Goal: Transaction & Acquisition: Purchase product/service

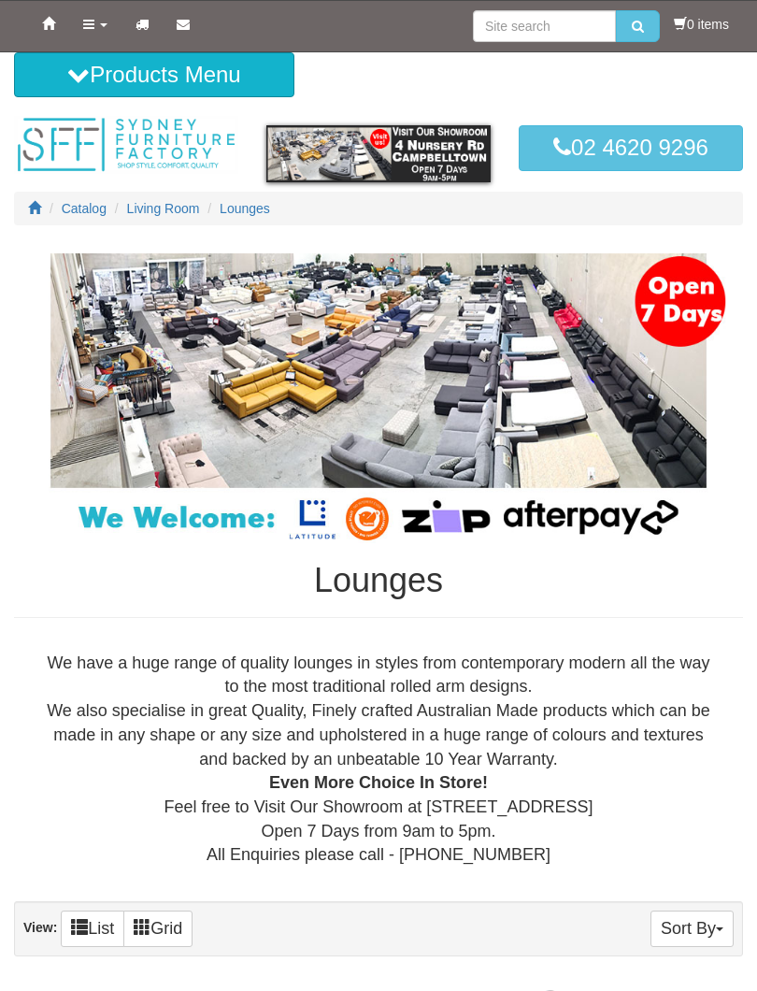
click at [256, 211] on span "Lounges" at bounding box center [245, 208] width 50 height 15
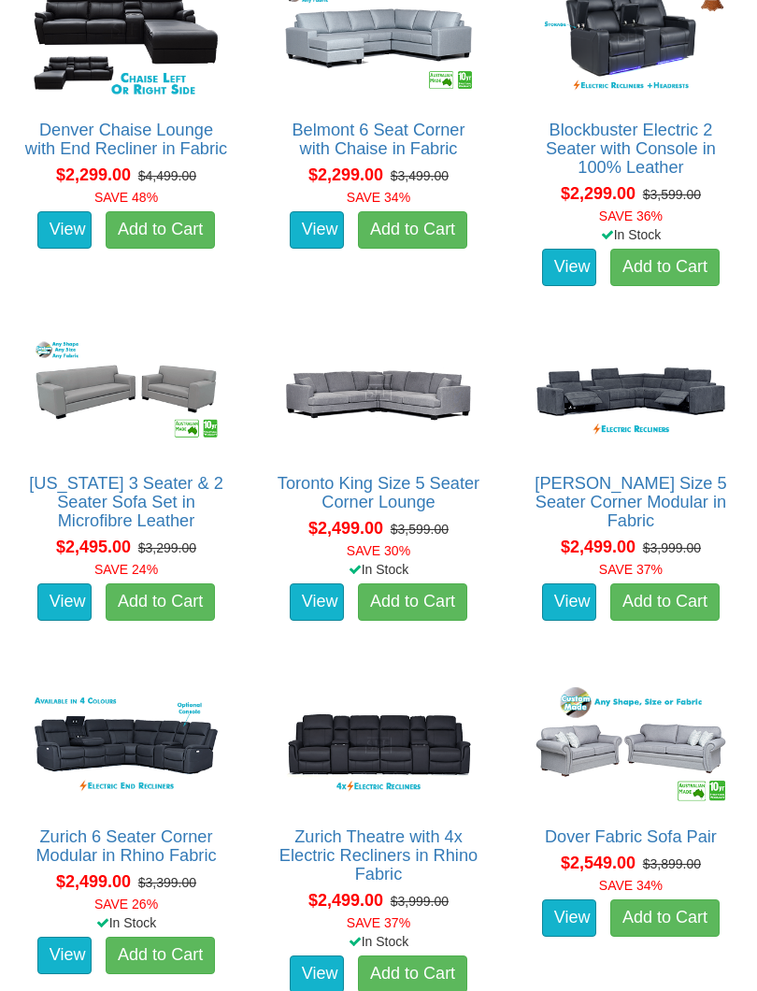
scroll to position [3130, 0]
click at [638, 733] on img at bounding box center [631, 745] width 204 height 126
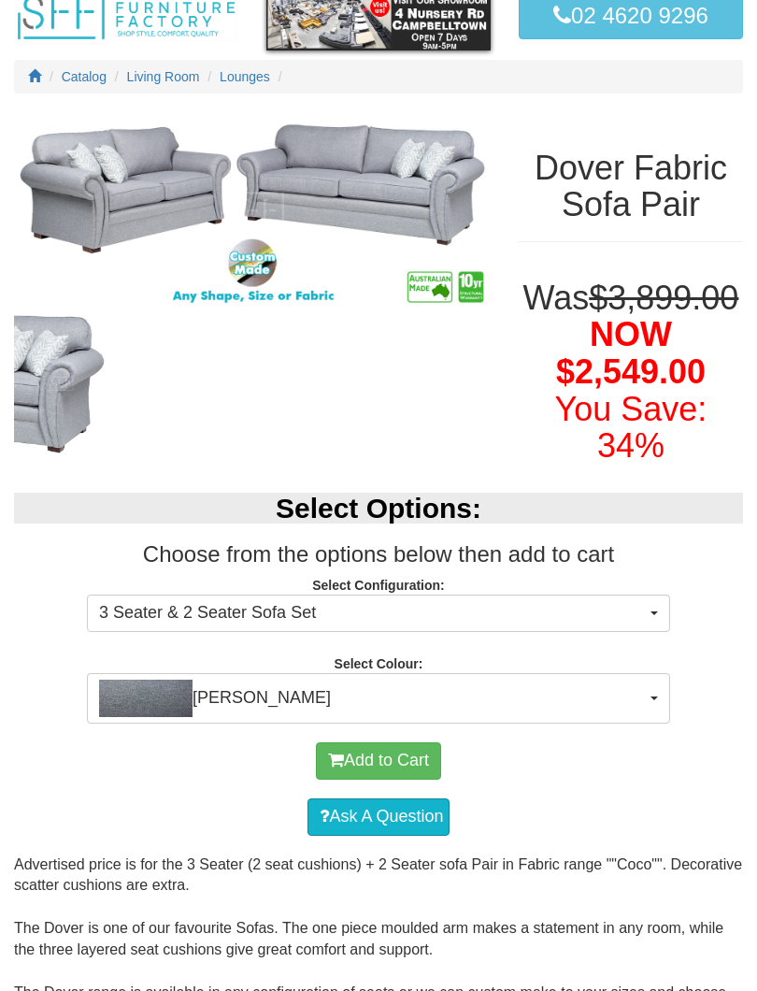
scroll to position [130, 0]
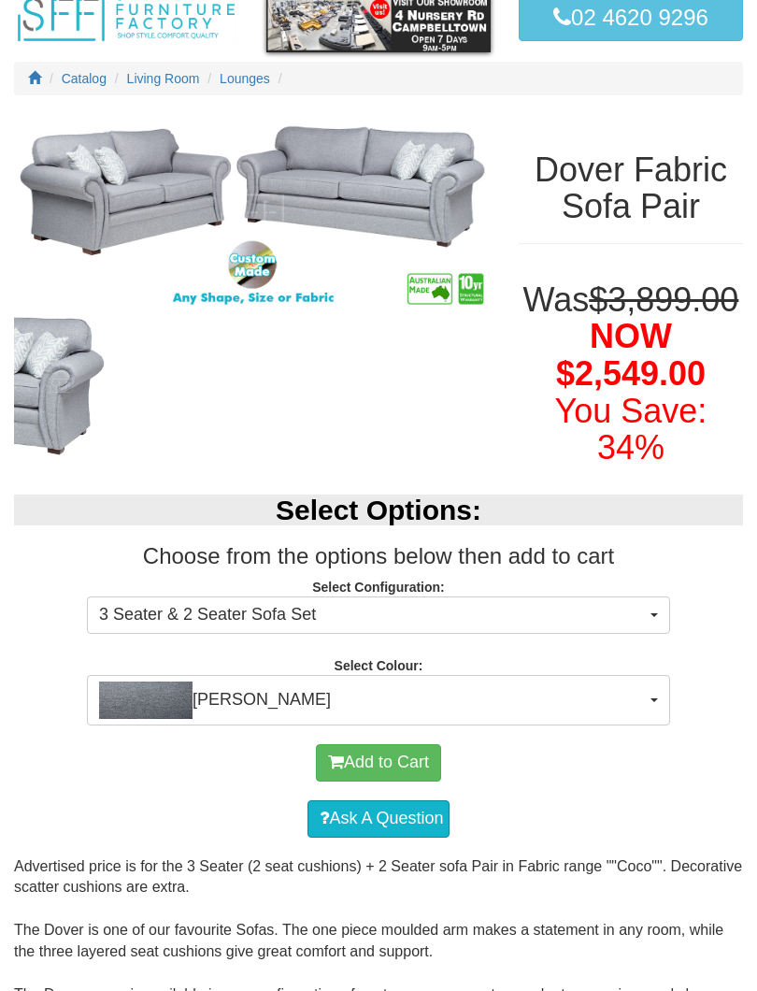
click at [650, 725] on button "[PERSON_NAME]" at bounding box center [378, 700] width 583 height 50
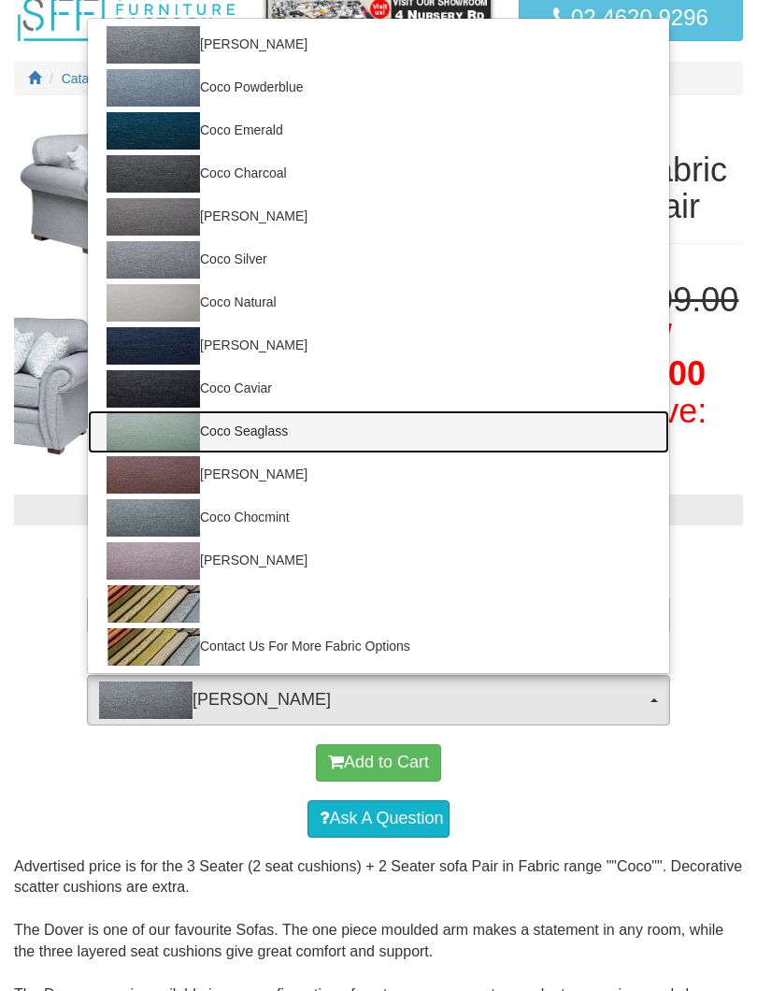
click at [164, 451] on img at bounding box center [153, 431] width 93 height 37
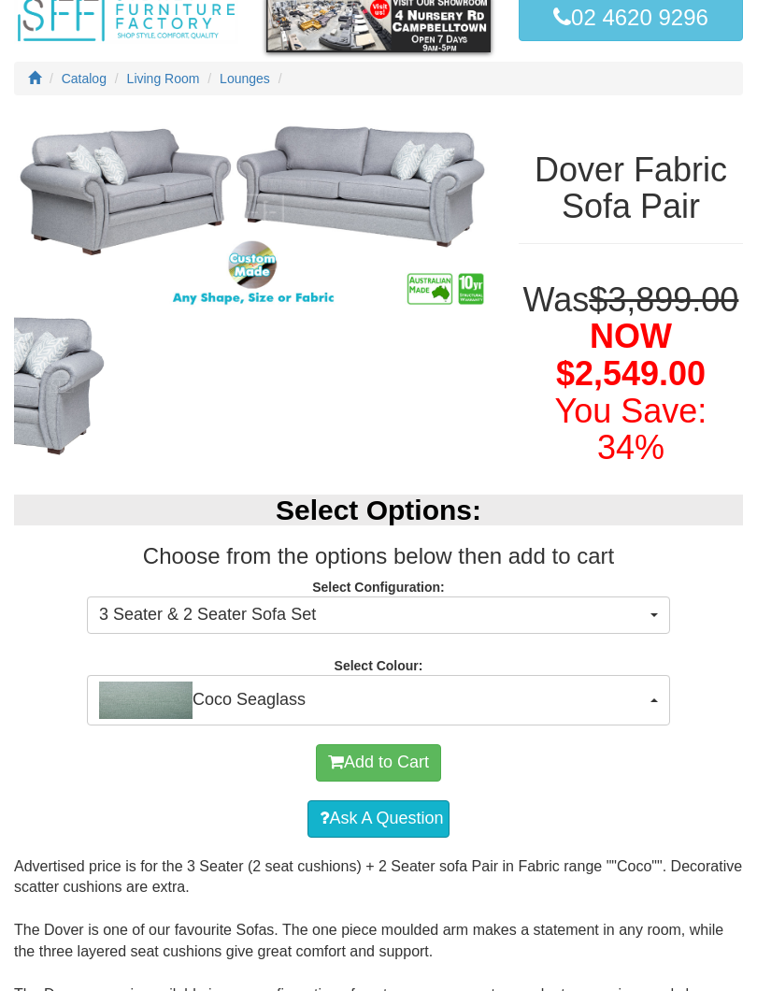
click at [646, 725] on button "Coco Seaglass" at bounding box center [378, 700] width 583 height 50
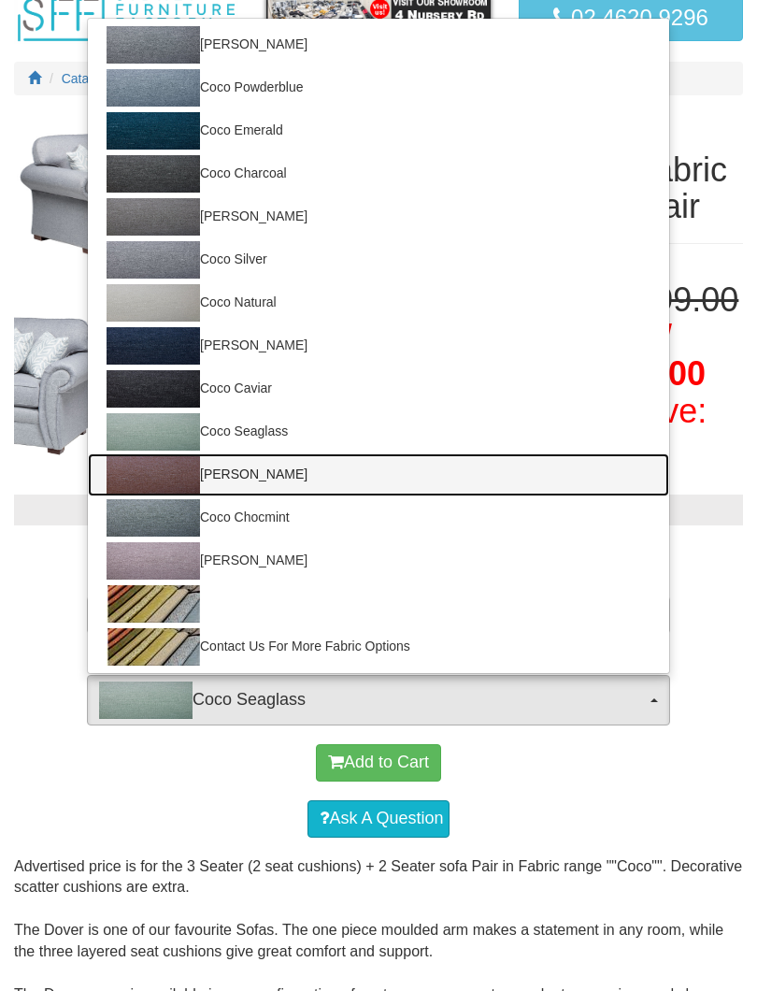
click at [163, 494] on img at bounding box center [153, 474] width 93 height 37
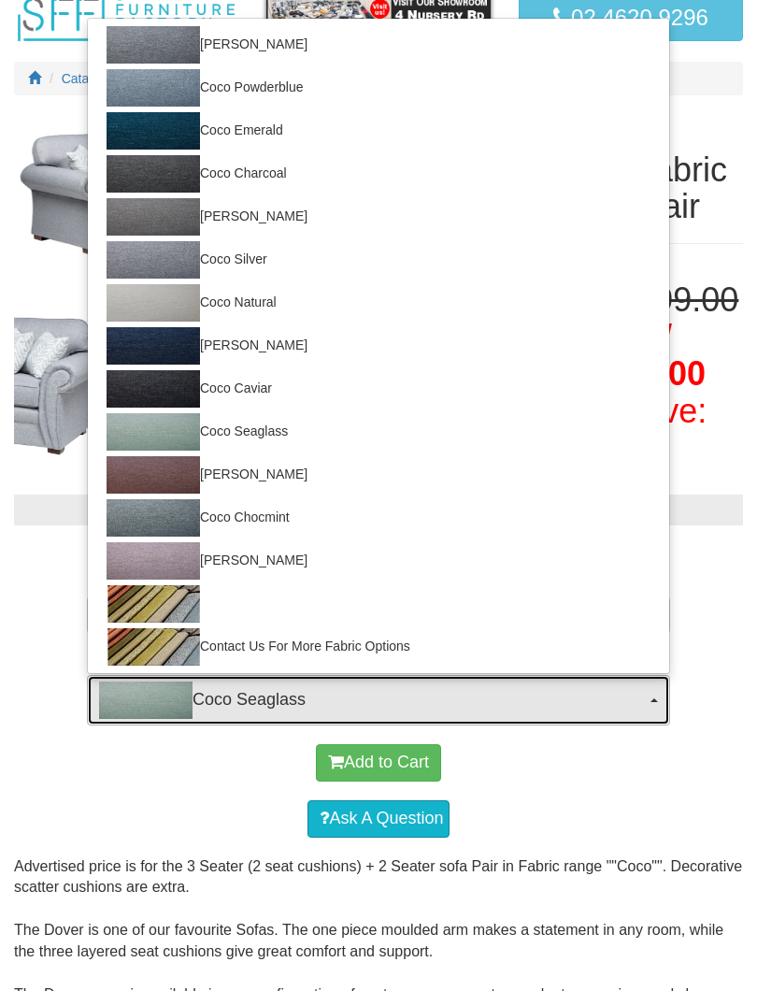
select select "166"
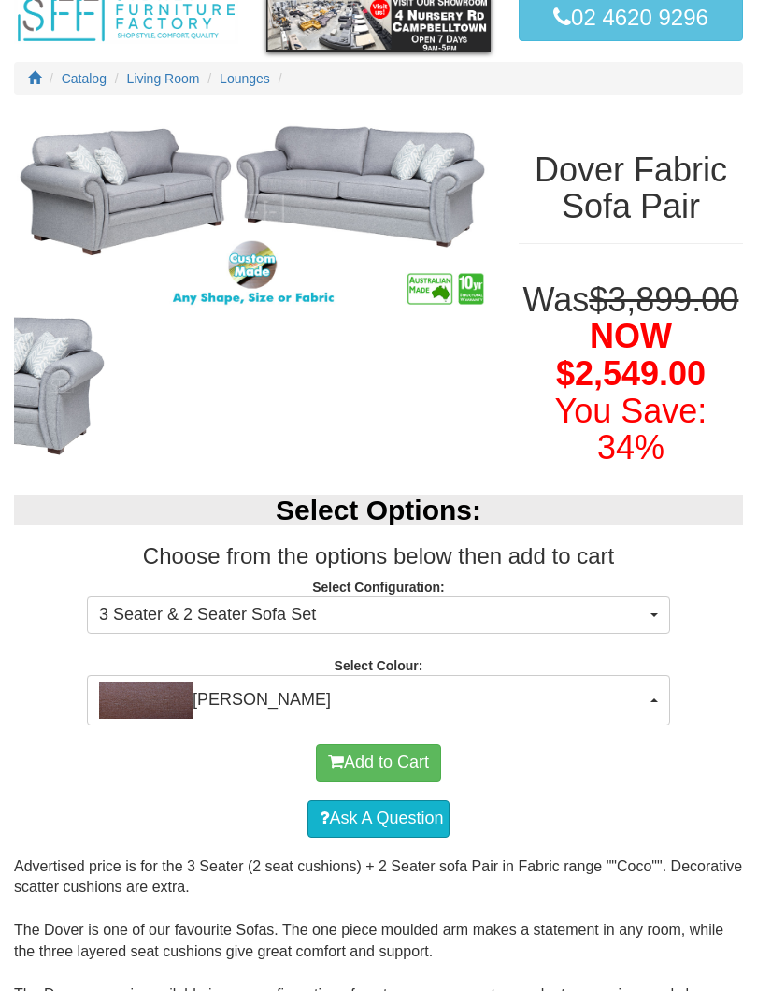
click at [669, 725] on button "Coco Lychee" at bounding box center [378, 700] width 583 height 50
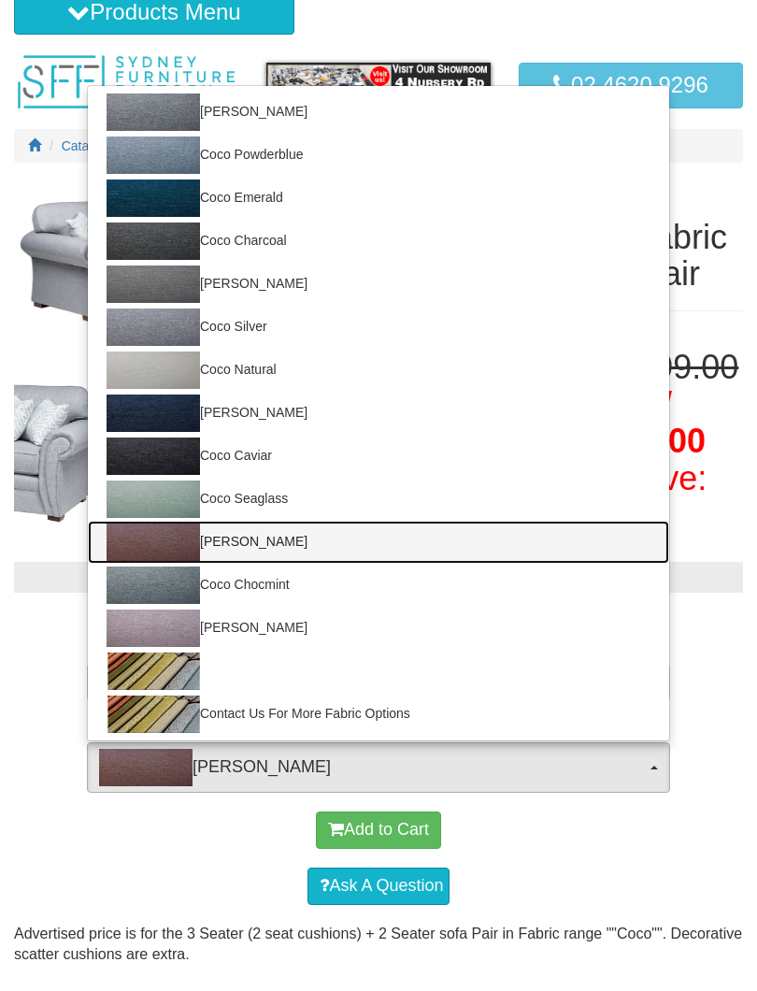
scroll to position [63, 0]
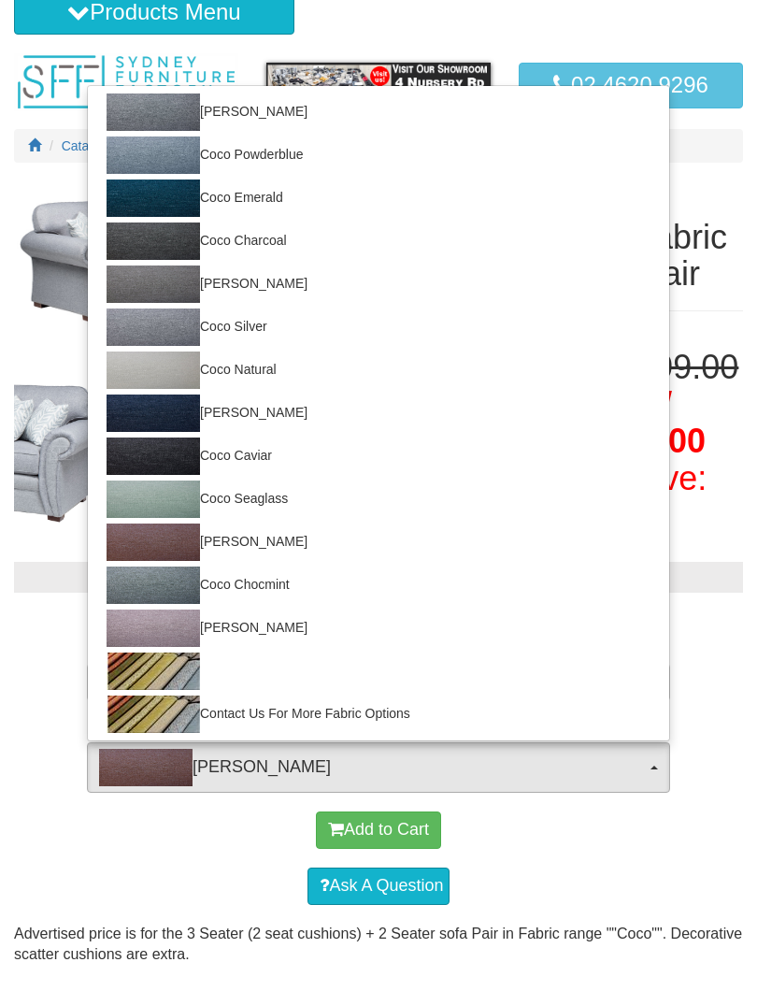
click at [718, 184] on div at bounding box center [378, 495] width 757 height 991
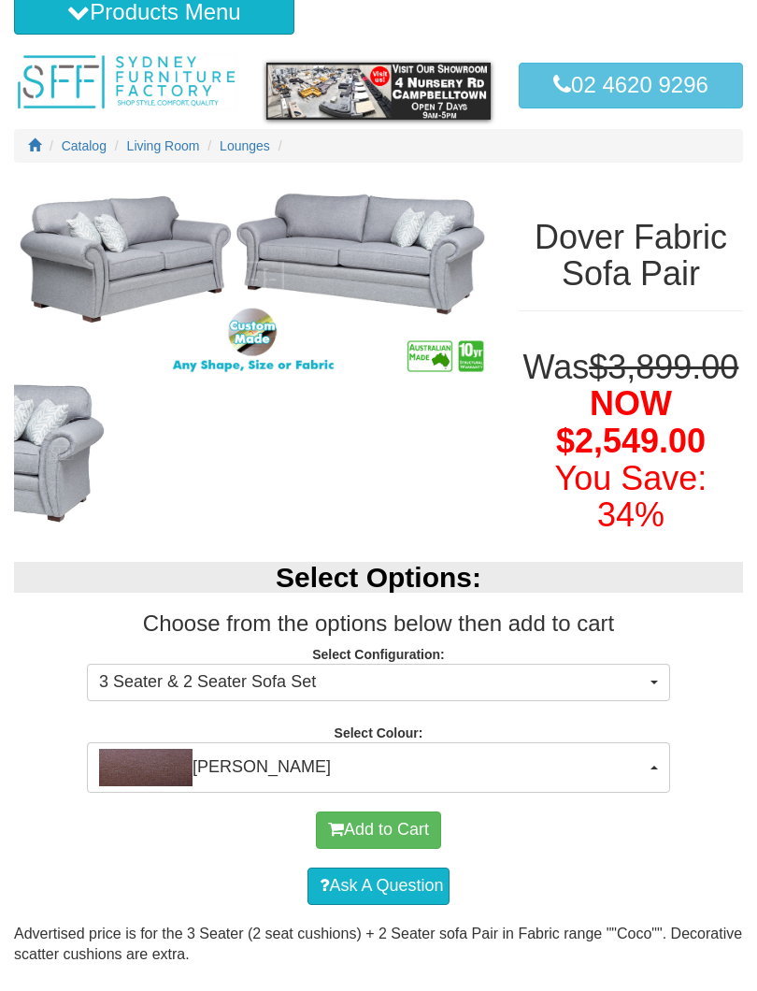
click at [651, 684] on span "button" at bounding box center [654, 683] width 7 height 4
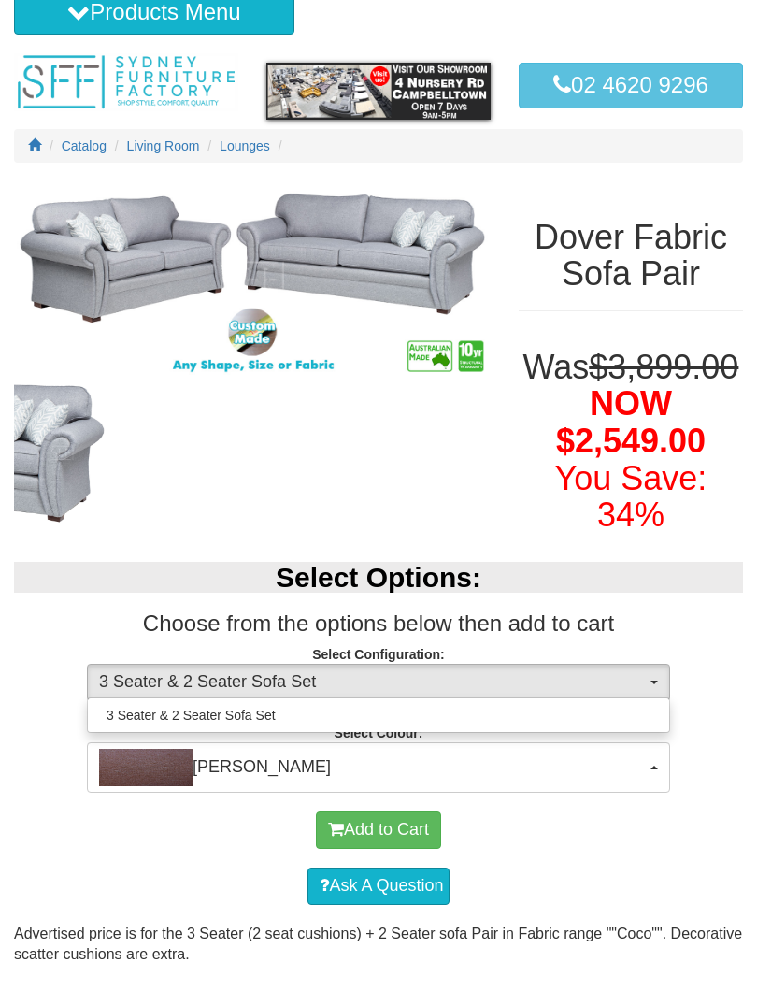
click at [718, 749] on div at bounding box center [378, 495] width 757 height 991
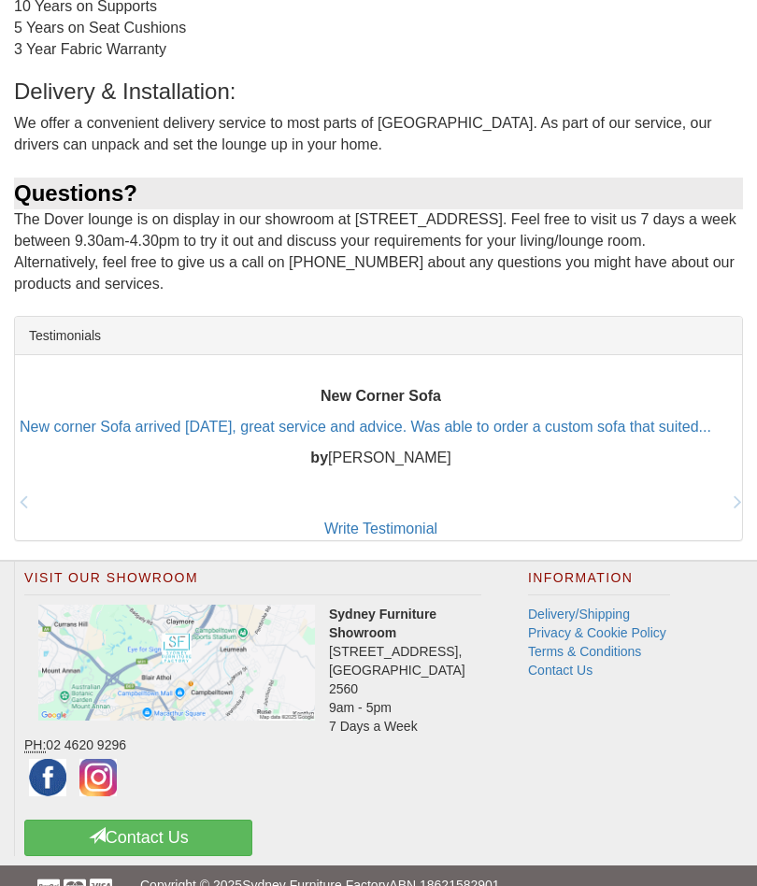
scroll to position [1506, 0]
